Goal: Transaction & Acquisition: Download file/media

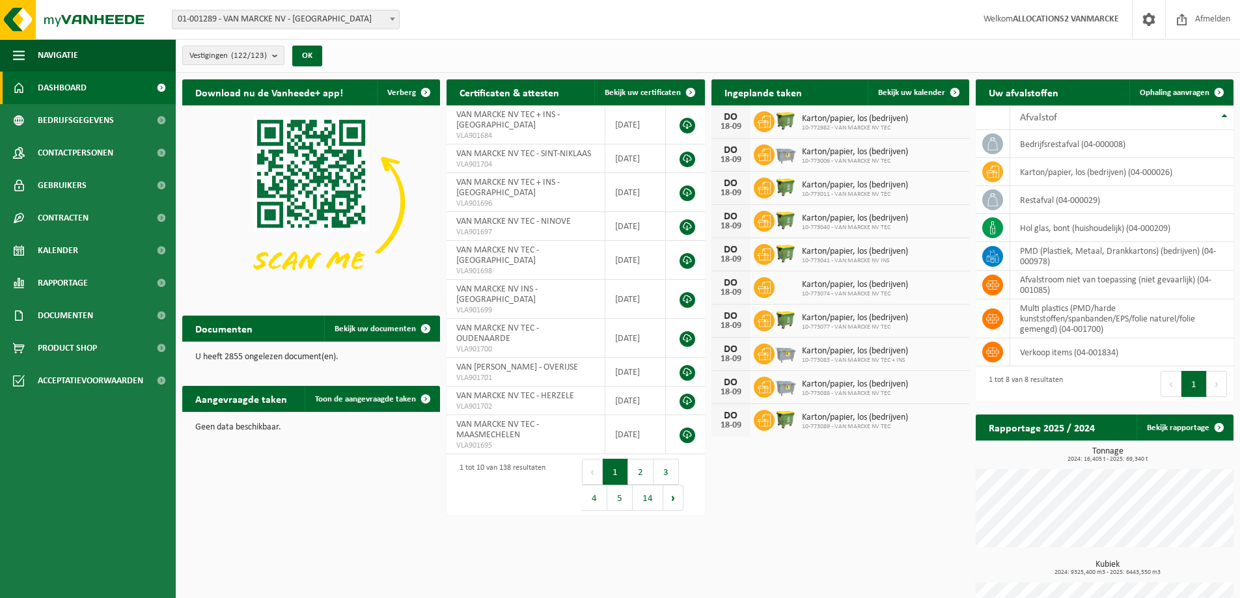
click at [241, 20] on span "01-001289 - VAN MARCKE NV - [GEOGRAPHIC_DATA]" at bounding box center [285, 19] width 226 height 18
type input "deurne"
select select "19767"
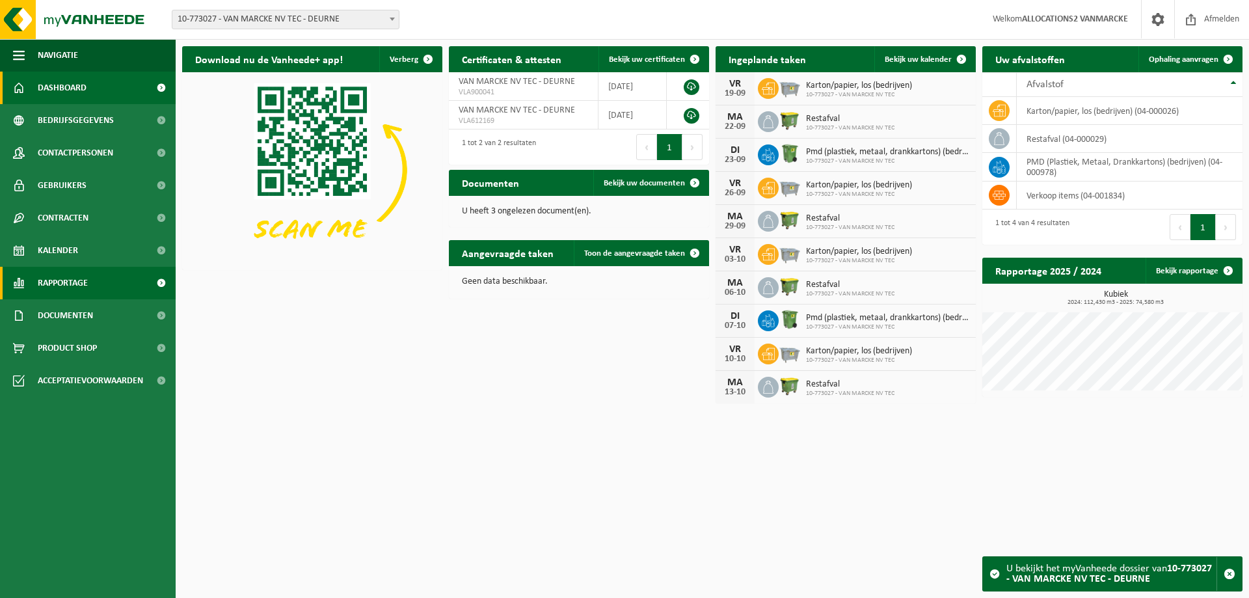
click at [66, 277] on span "Rapportage" at bounding box center [63, 283] width 50 height 33
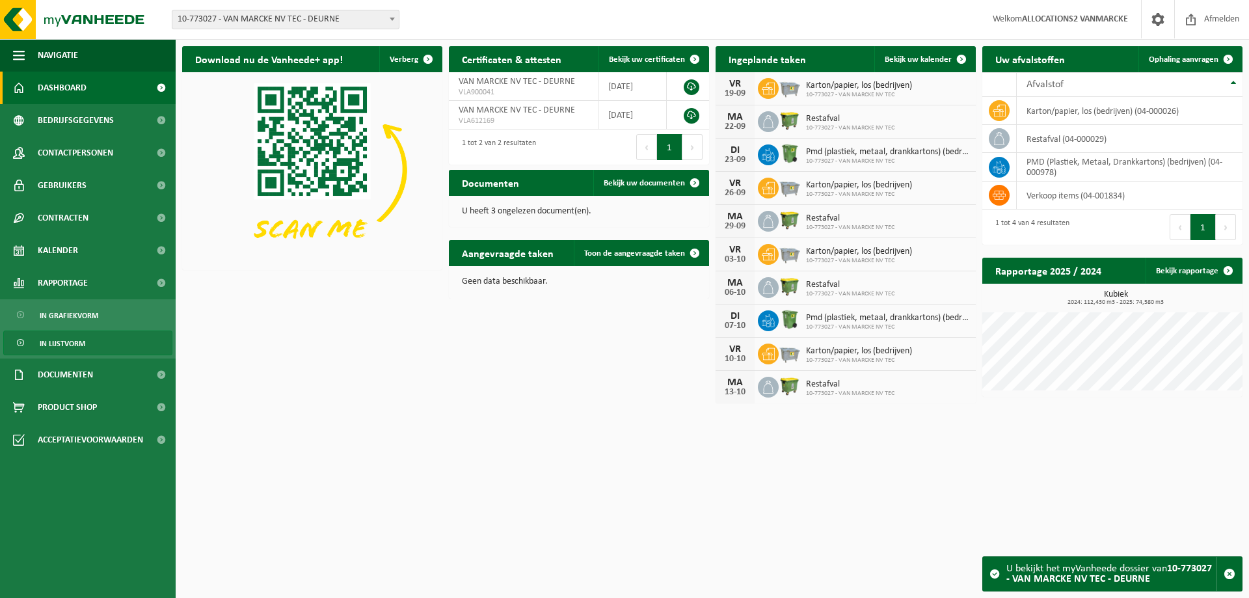
click at [73, 346] on span "In lijstvorm" at bounding box center [63, 343] width 46 height 25
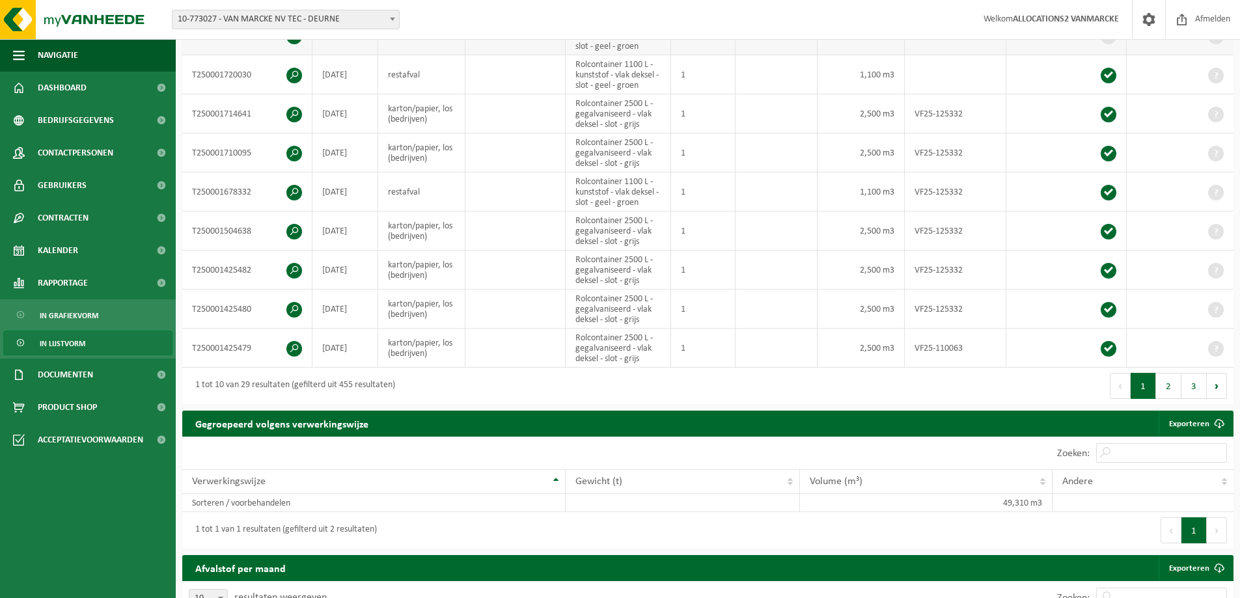
scroll to position [390, 0]
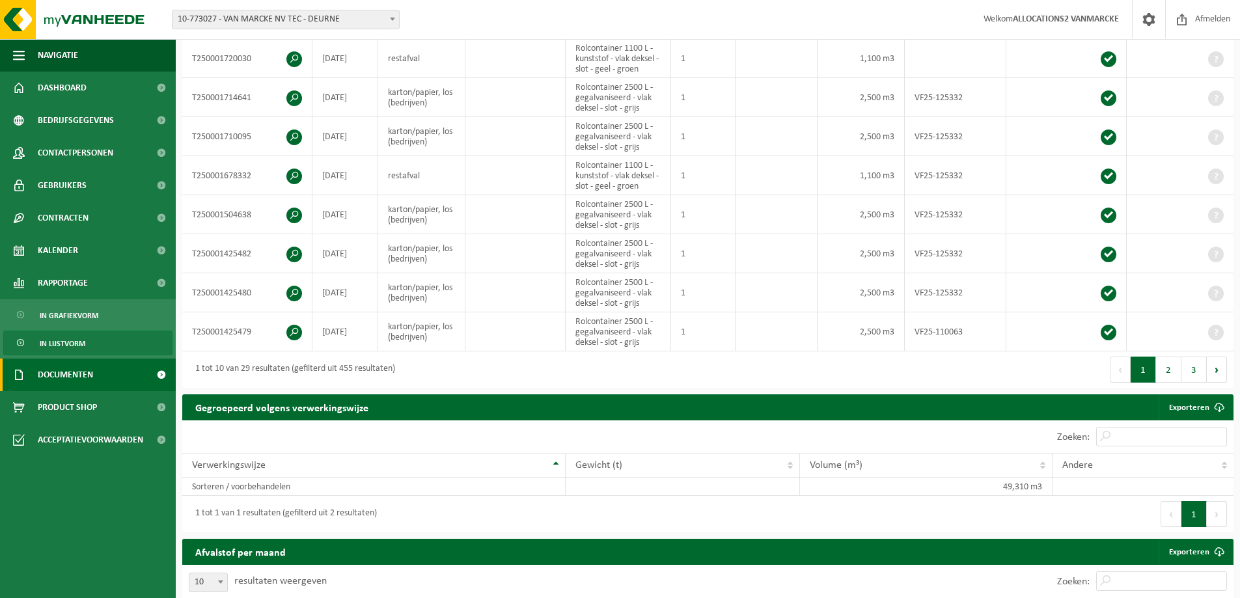
click at [106, 370] on link "Documenten" at bounding box center [88, 375] width 176 height 33
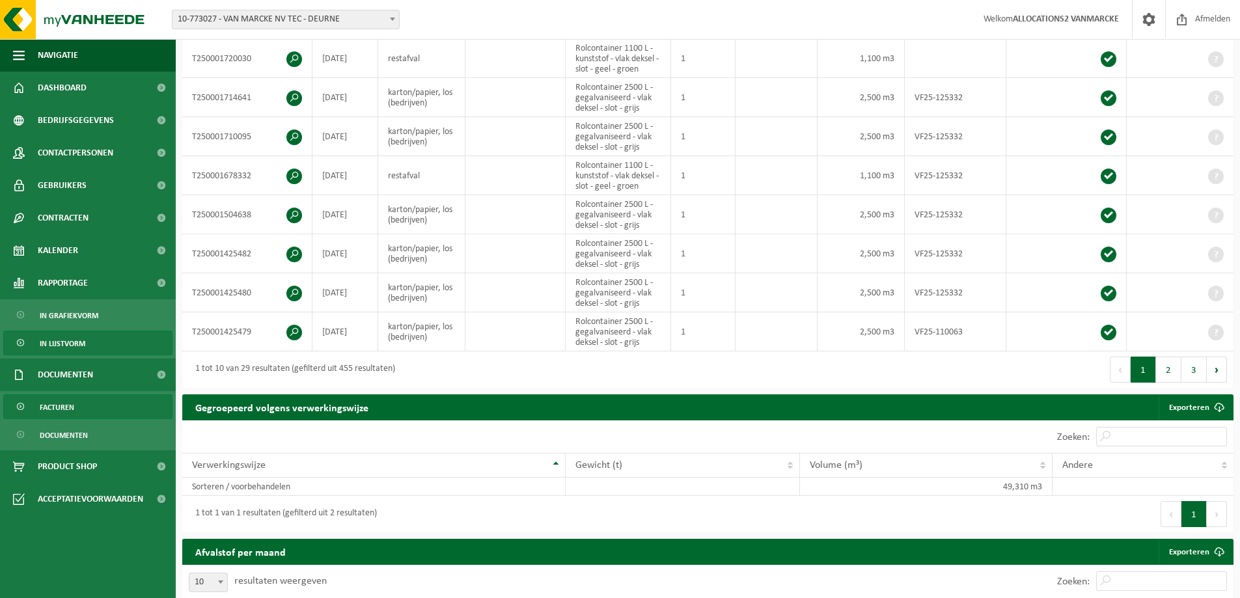
click at [72, 414] on span "Facturen" at bounding box center [57, 407] width 34 height 25
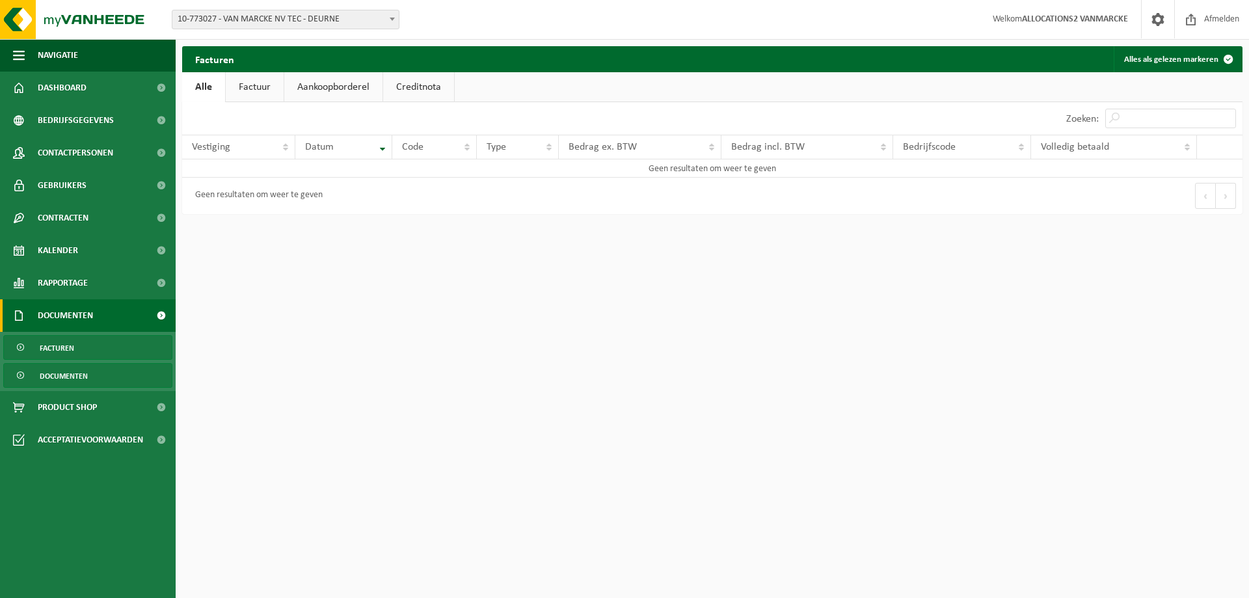
click at [70, 376] on span "Documenten" at bounding box center [64, 376] width 48 height 25
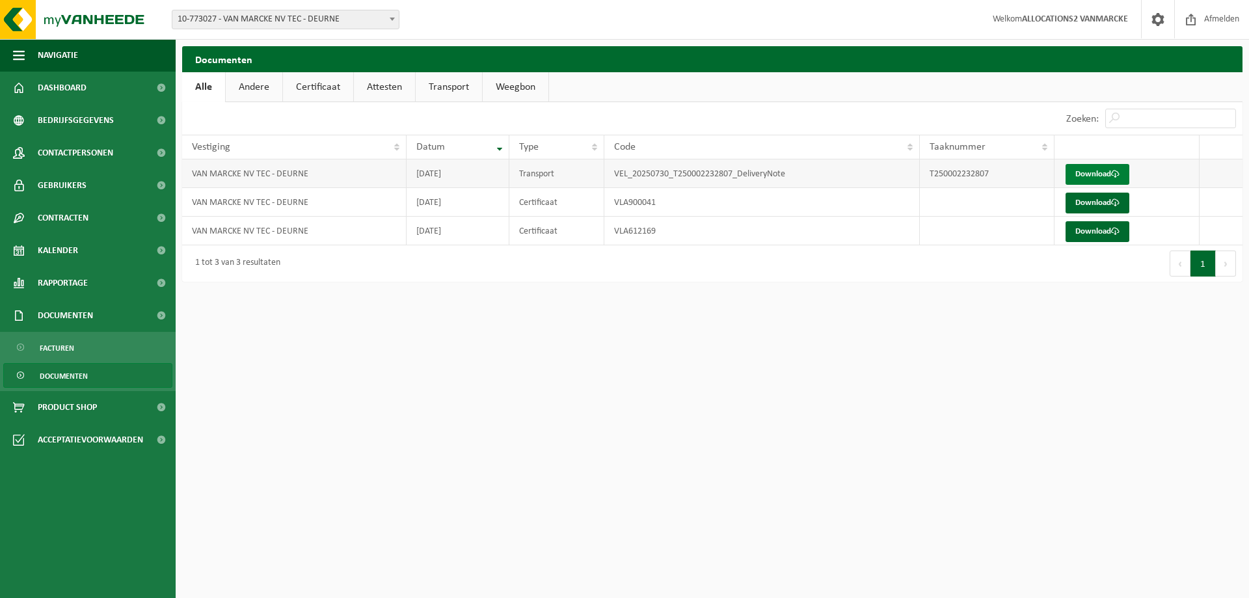
click at [1086, 171] on link "Download" at bounding box center [1098, 174] width 64 height 21
click at [1089, 199] on link "Download" at bounding box center [1098, 203] width 64 height 21
